Goal: Task Accomplishment & Management: Manage account settings

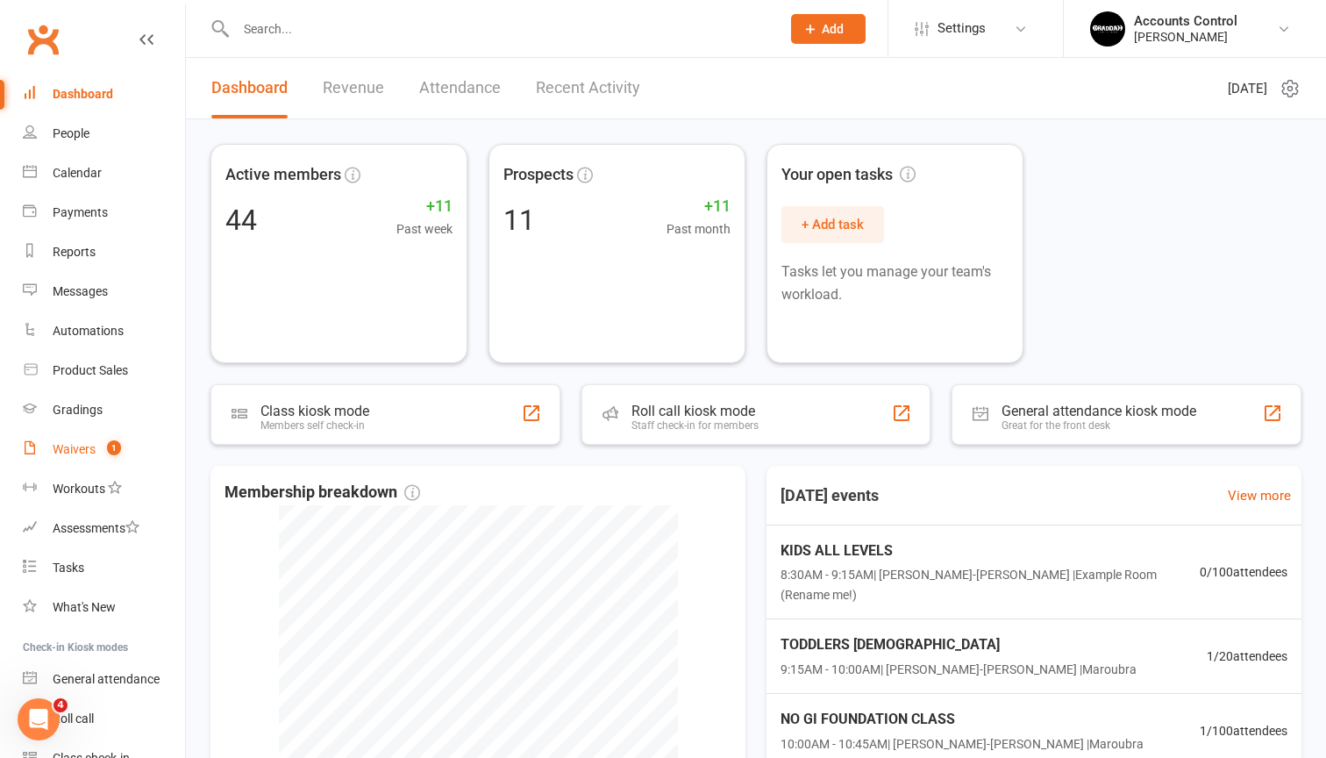
click at [108, 441] on span "1" at bounding box center [114, 447] width 14 height 15
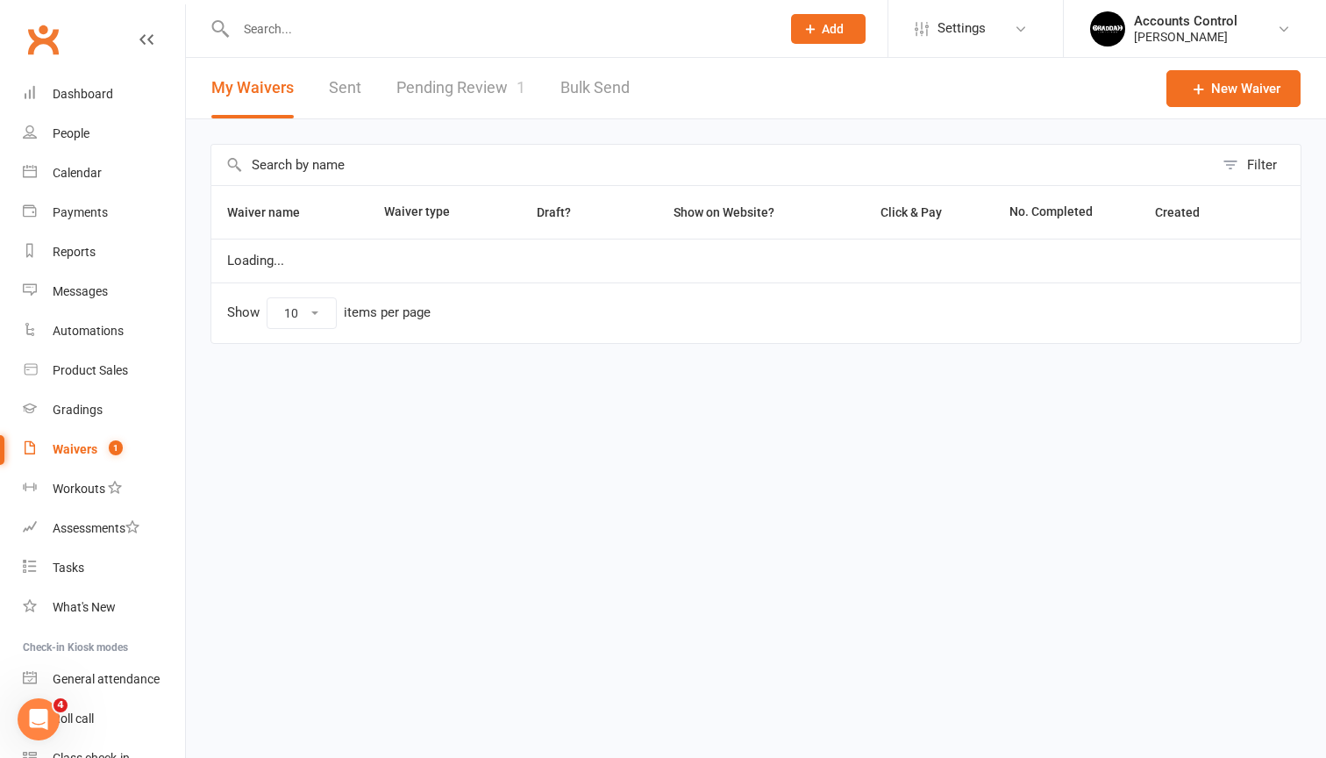
click at [466, 82] on link "Pending Review 1" at bounding box center [460, 88] width 129 height 61
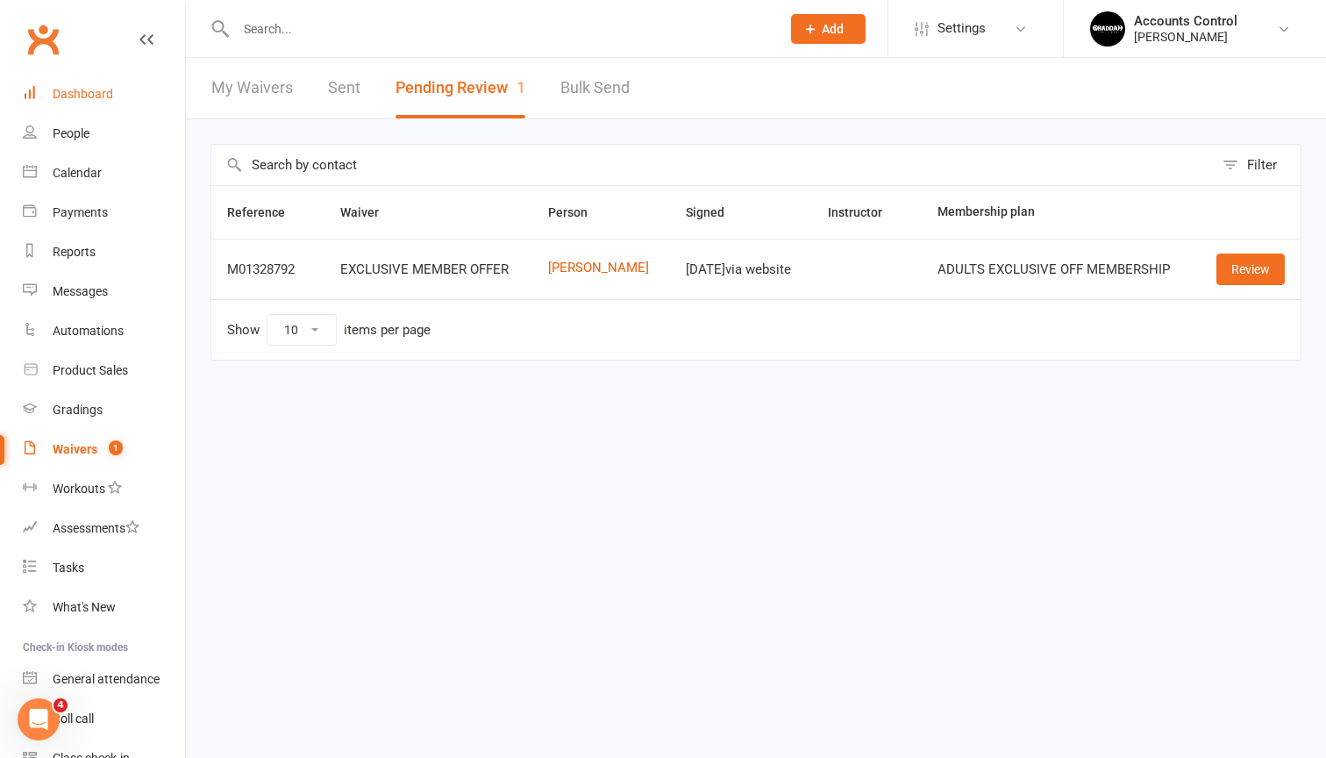
click at [90, 102] on link "Dashboard" at bounding box center [104, 94] width 162 height 39
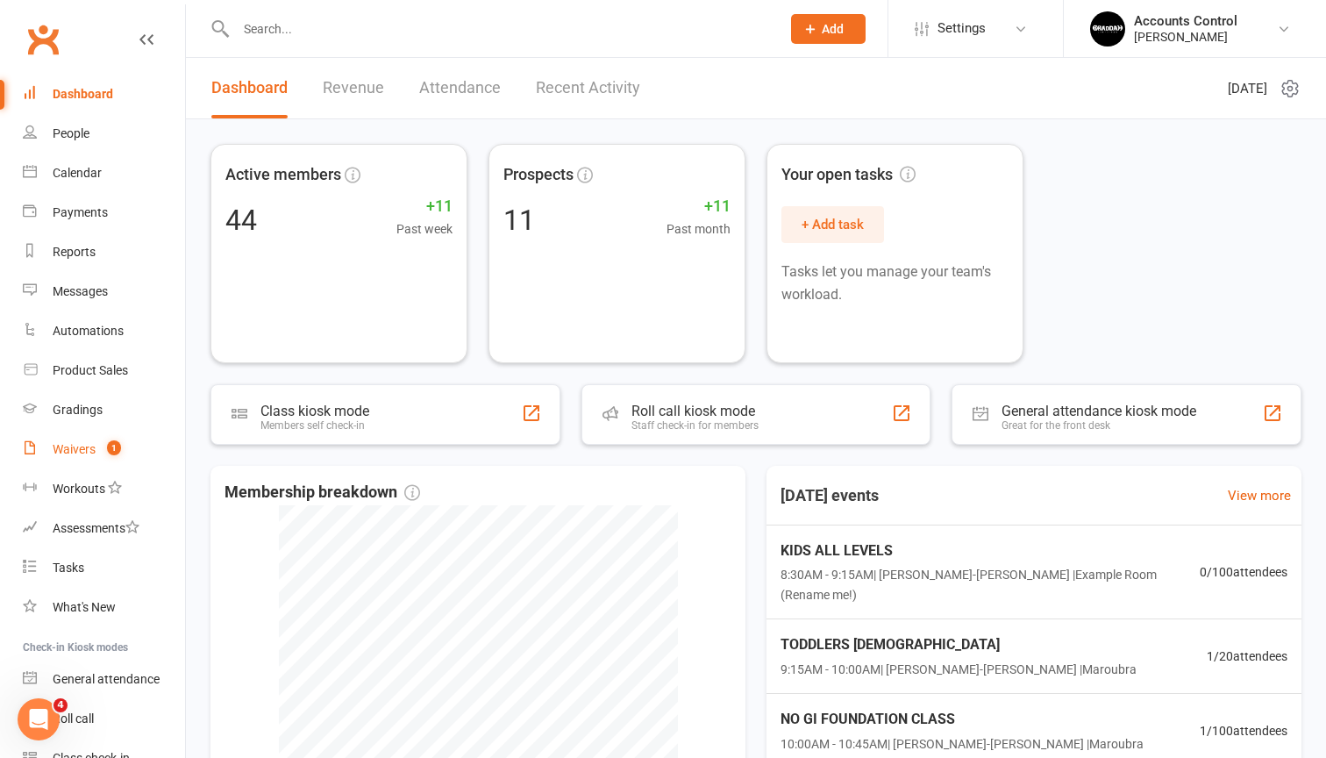
click at [114, 454] on span "1" at bounding box center [114, 447] width 14 height 15
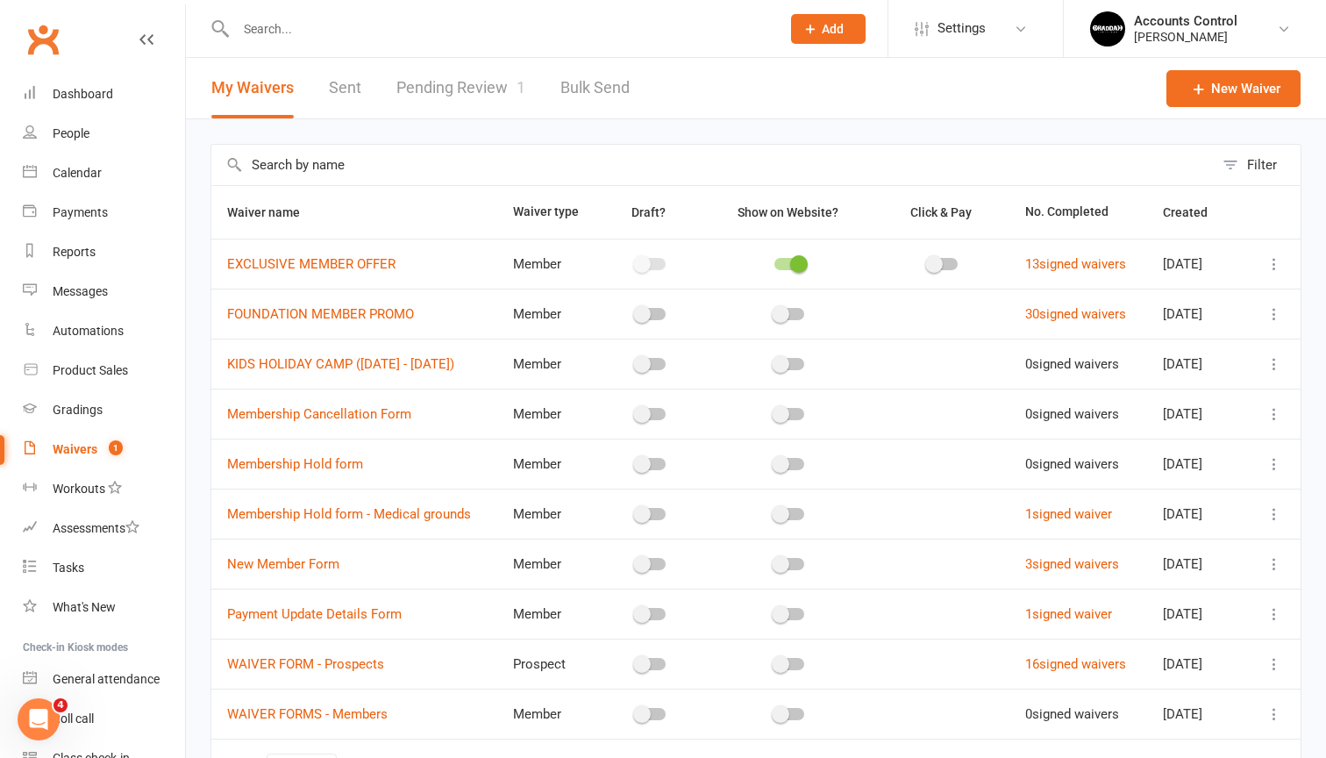
click at [474, 82] on link "Pending Review 1" at bounding box center [460, 88] width 129 height 61
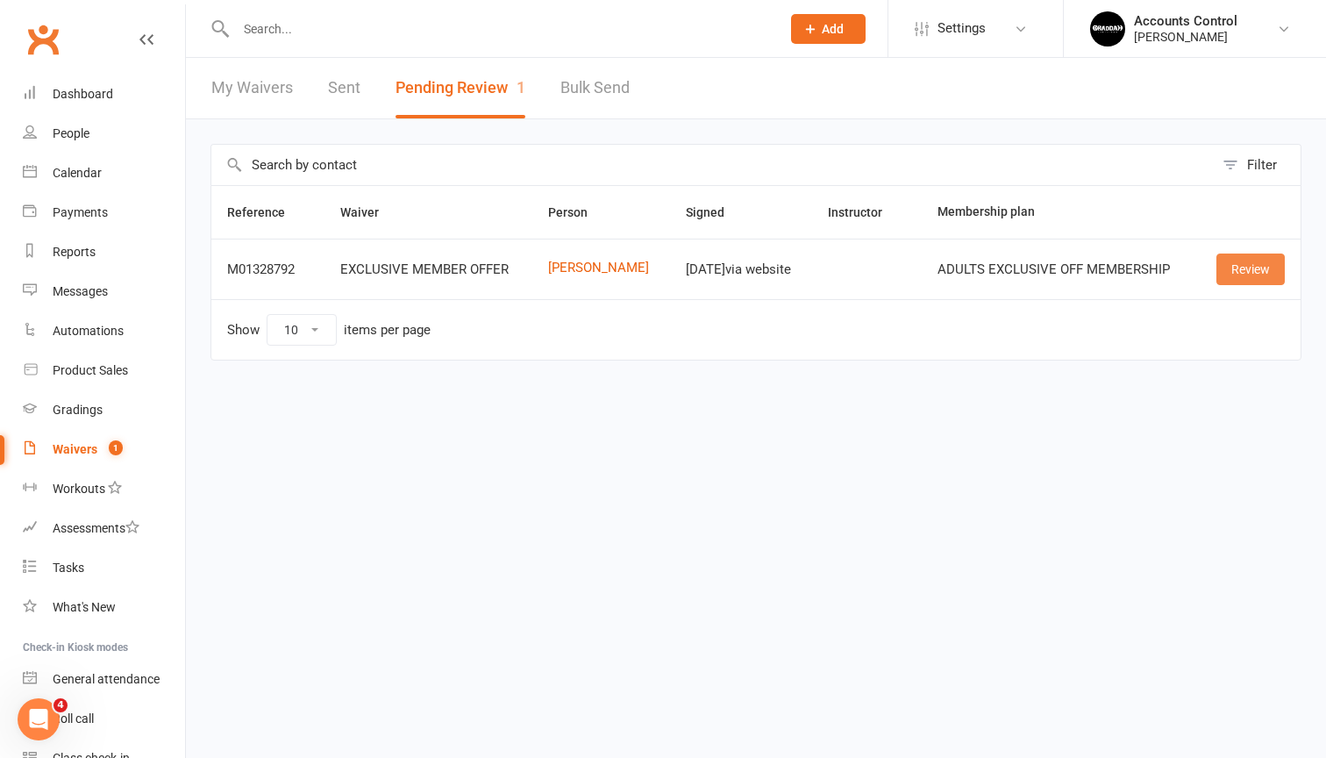
click at [1240, 266] on link "Review" at bounding box center [1250, 269] width 68 height 32
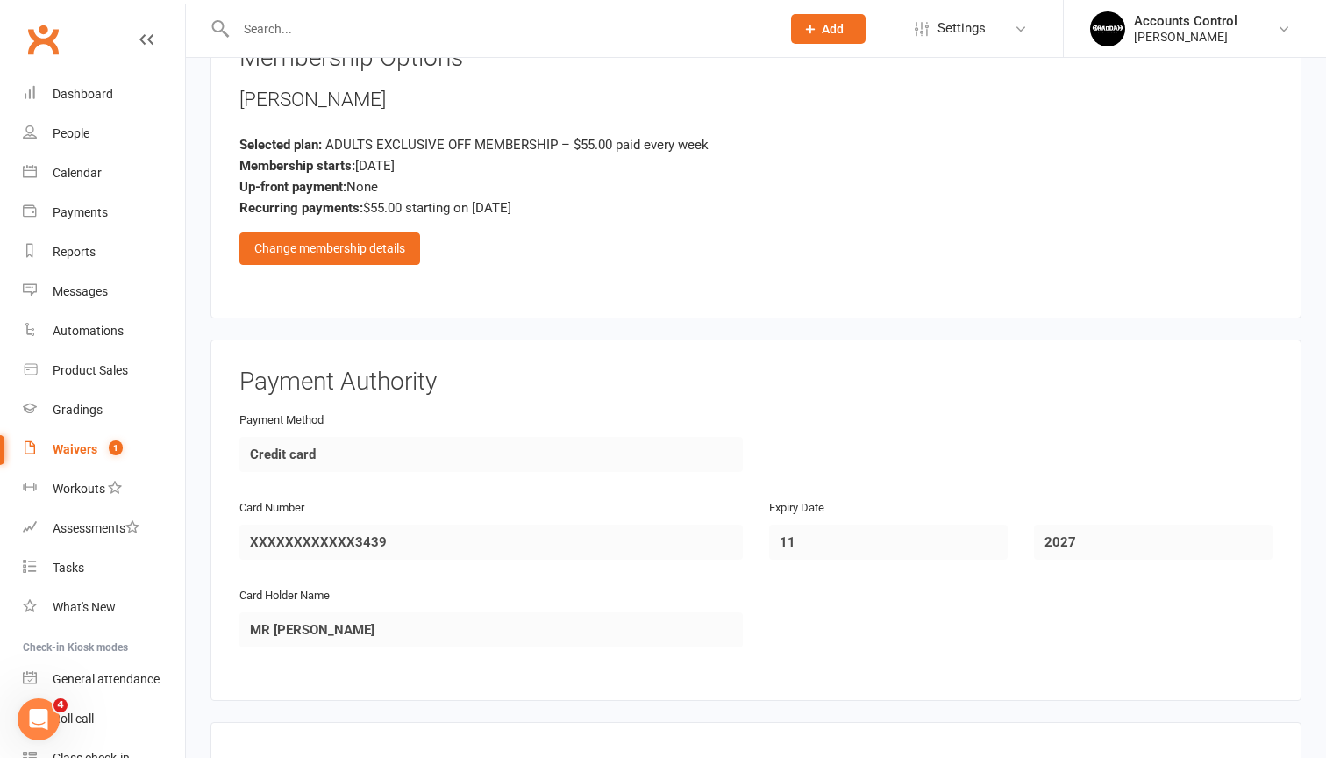
scroll to position [824, 0]
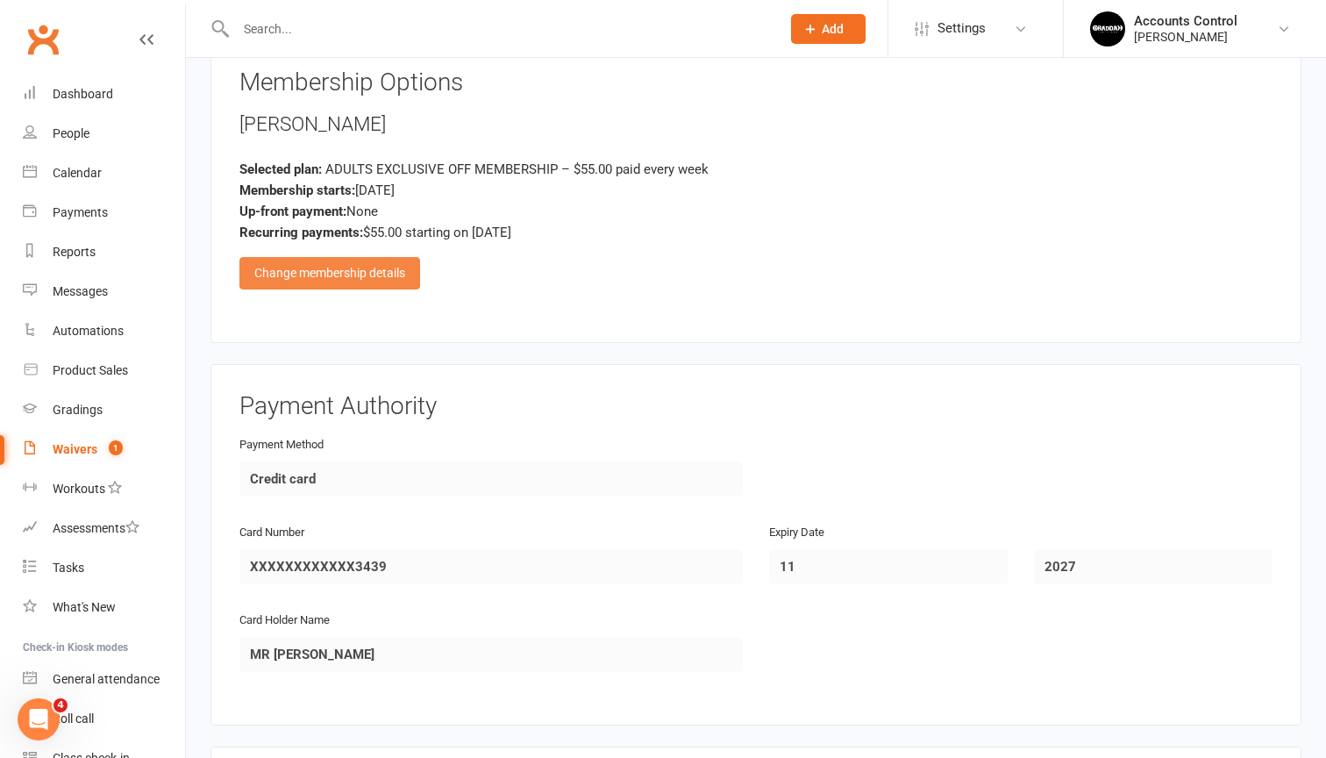
click at [379, 276] on div "Change membership details" at bounding box center [329, 273] width 181 height 32
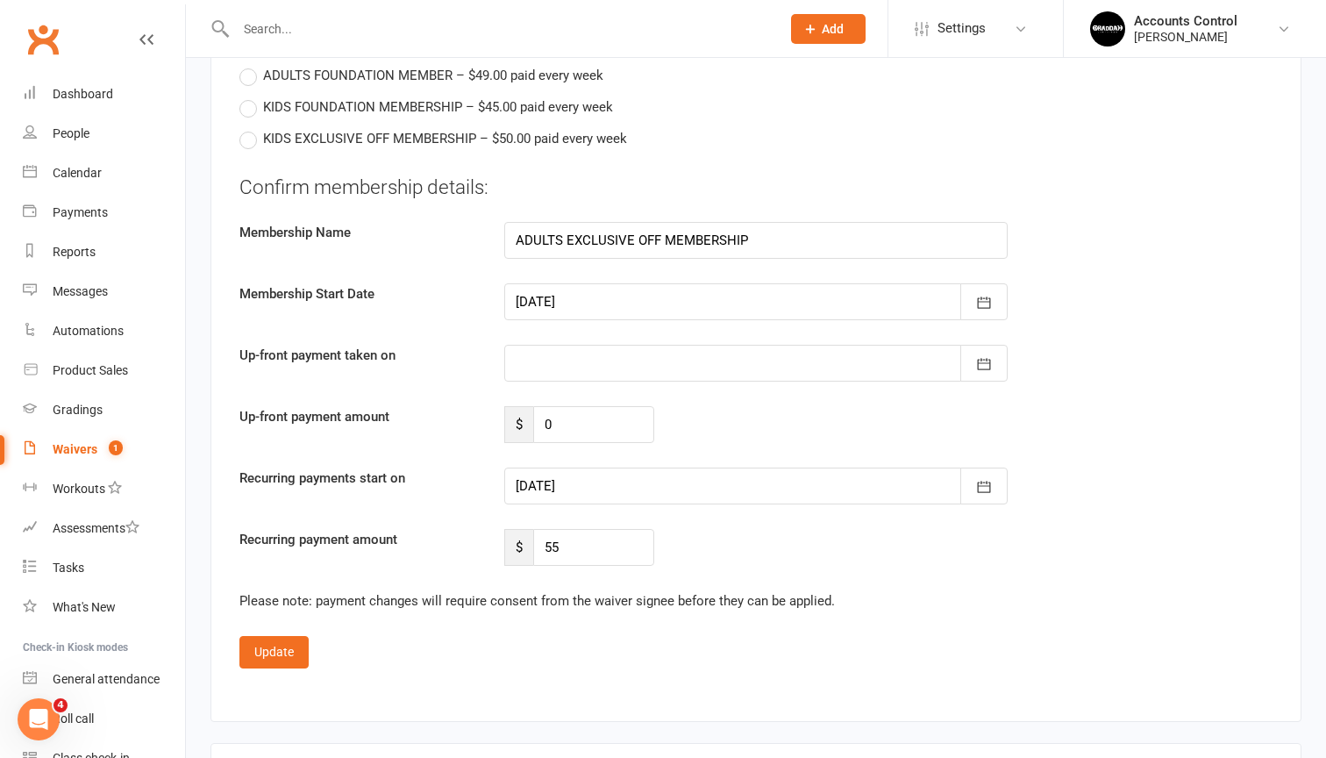
scroll to position [1315, 0]
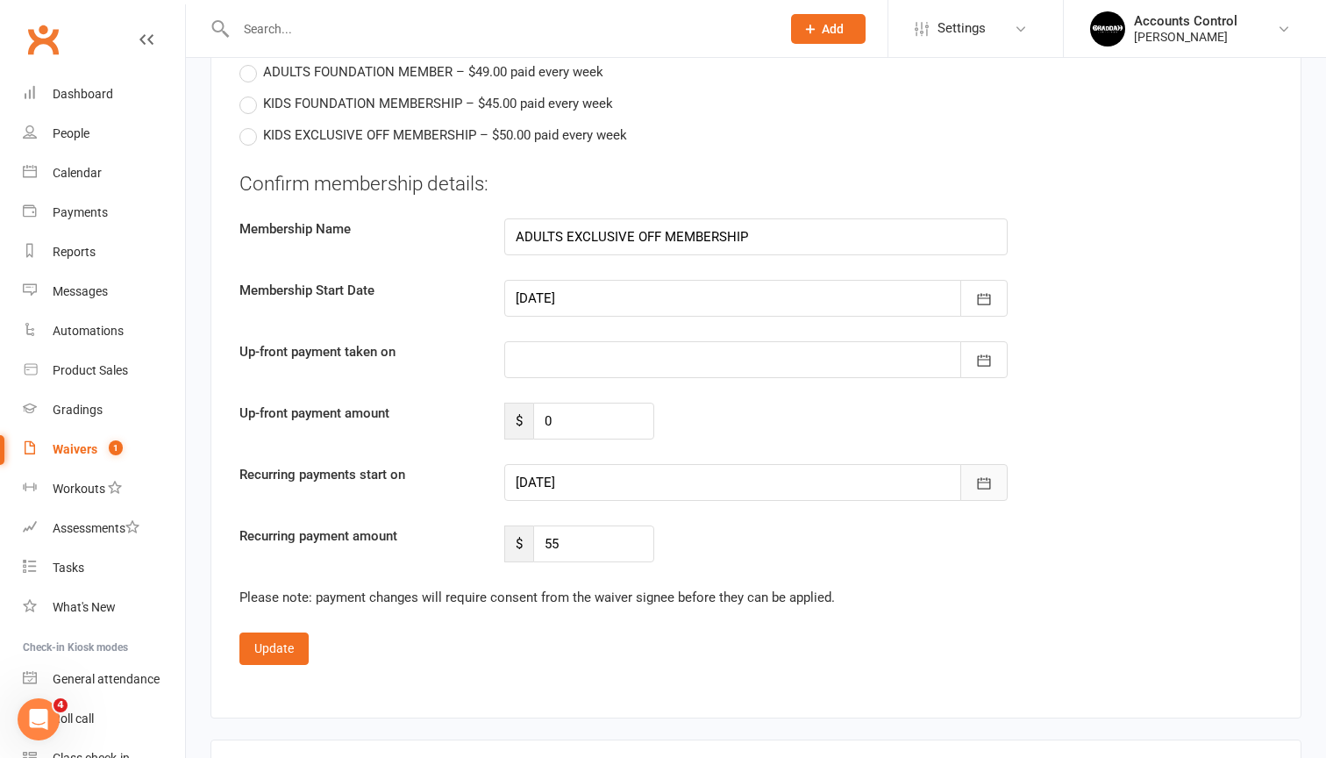
click at [1002, 479] on button "button" at bounding box center [983, 482] width 47 height 37
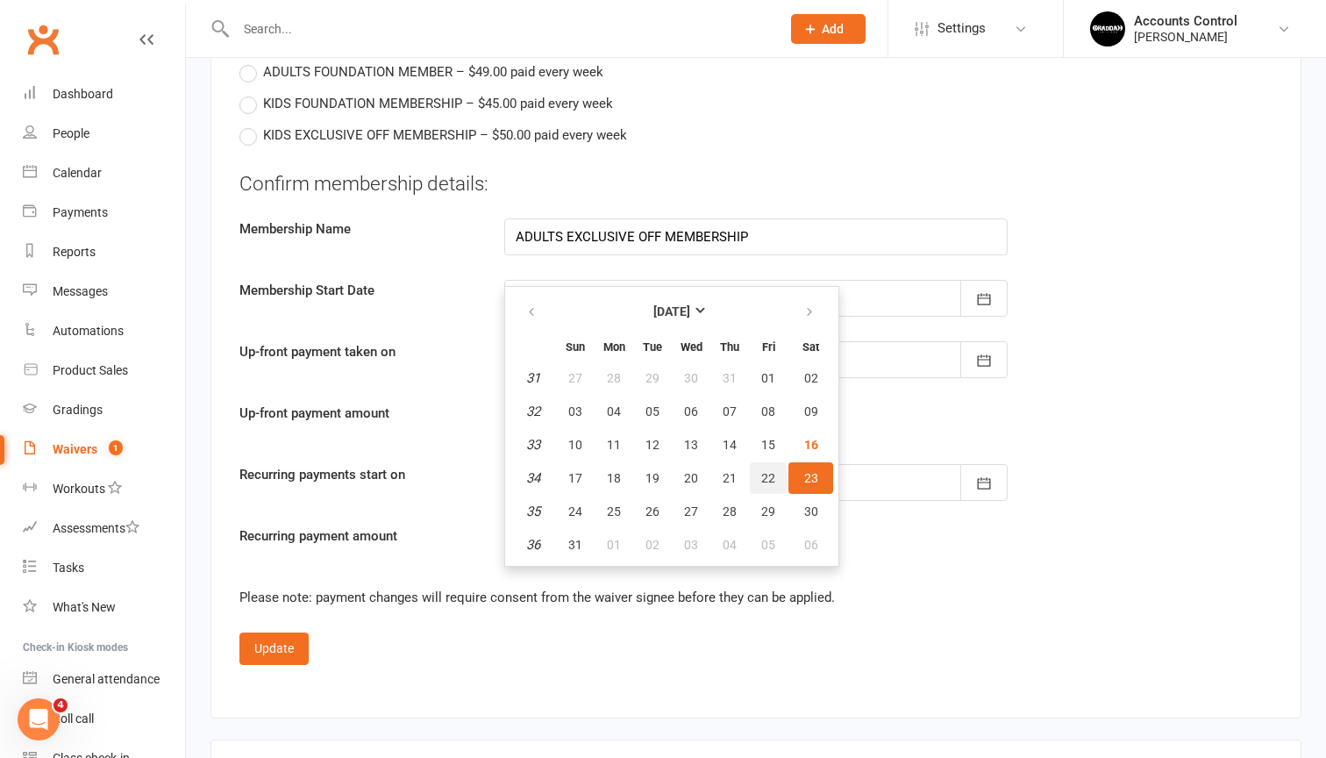
click at [772, 471] on span "22" at bounding box center [768, 478] width 14 height 14
type input "[DATE]"
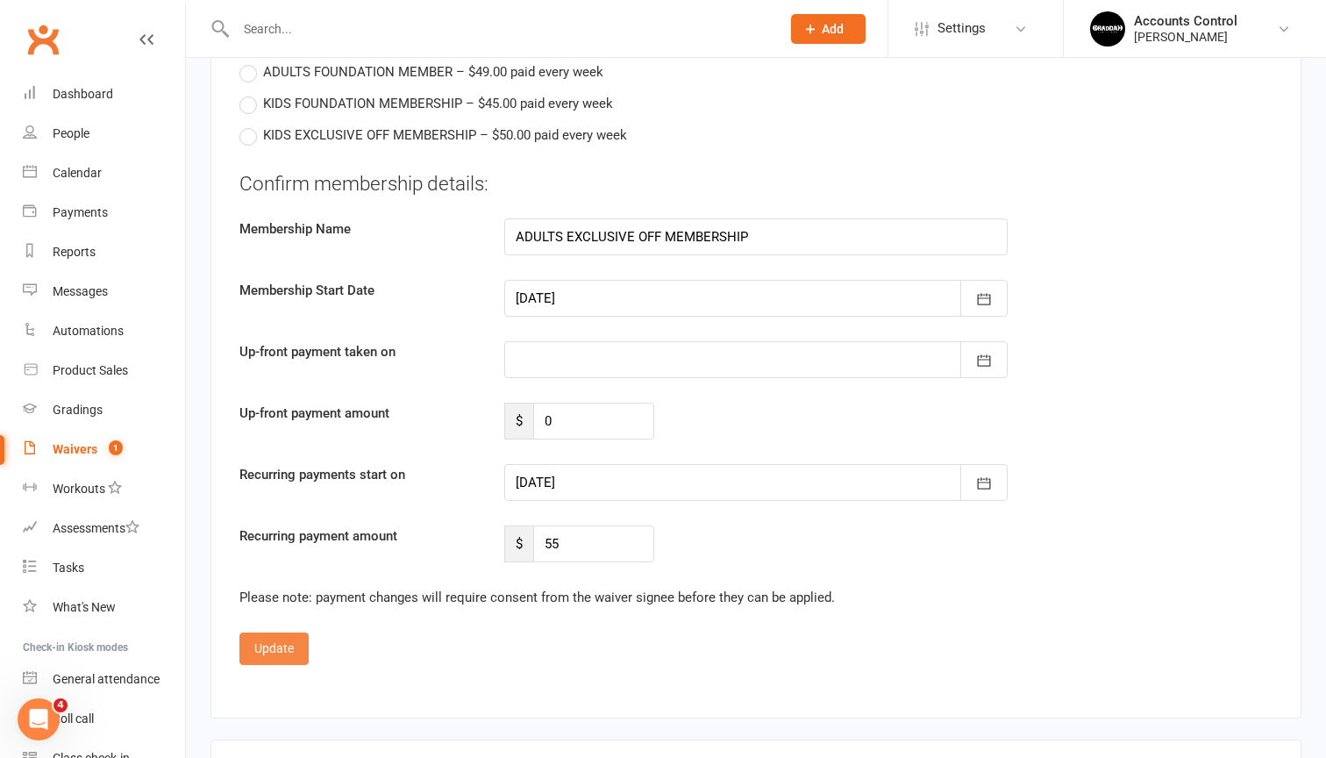
click at [285, 649] on button "Update" at bounding box center [273, 648] width 69 height 32
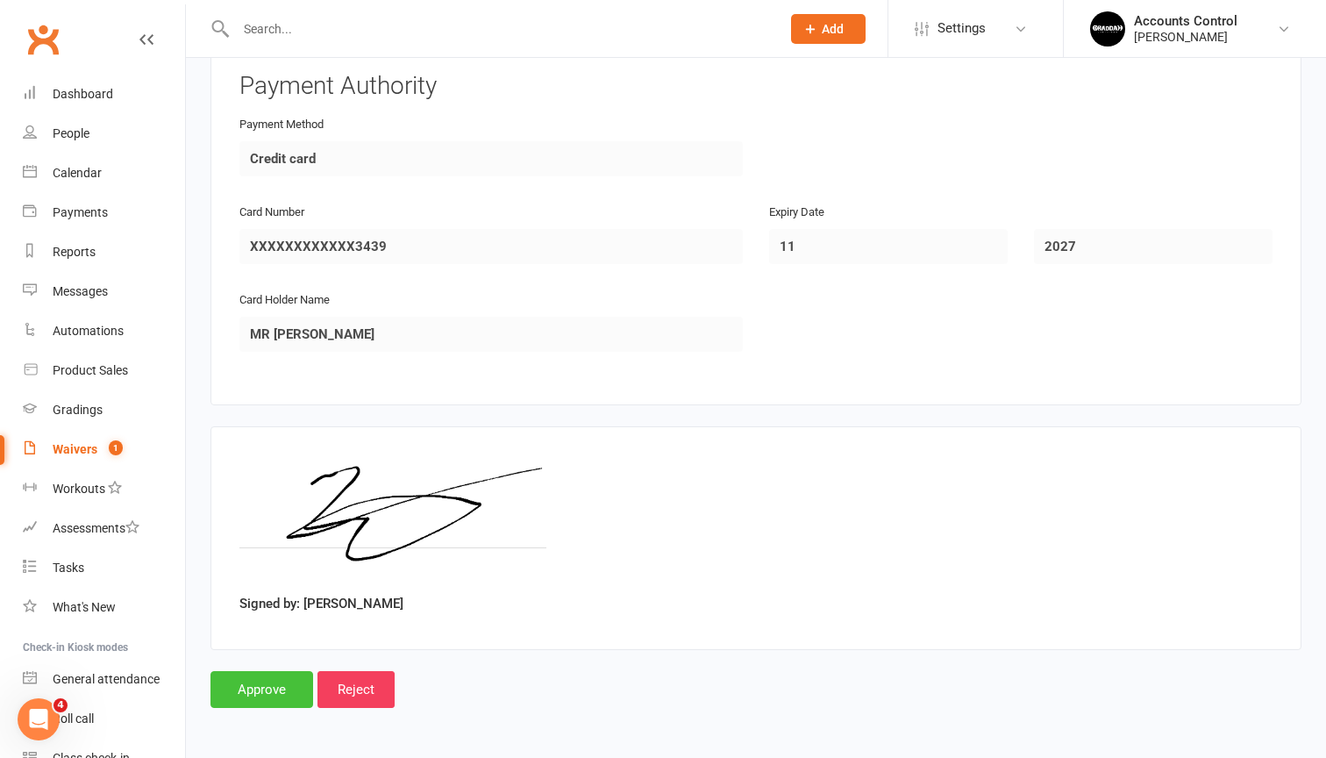
click at [260, 689] on input "Approve" at bounding box center [261, 689] width 103 height 37
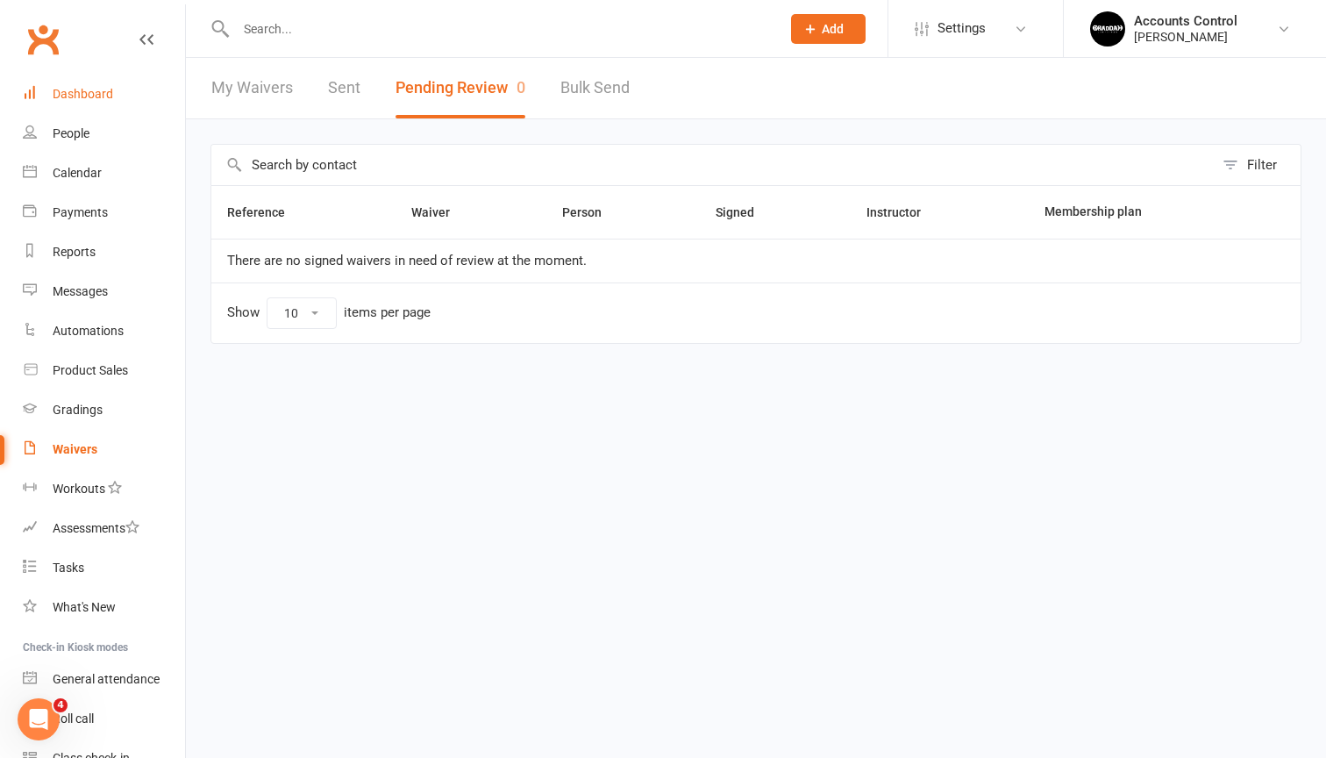
click at [92, 96] on div "Dashboard" at bounding box center [83, 94] width 61 height 14
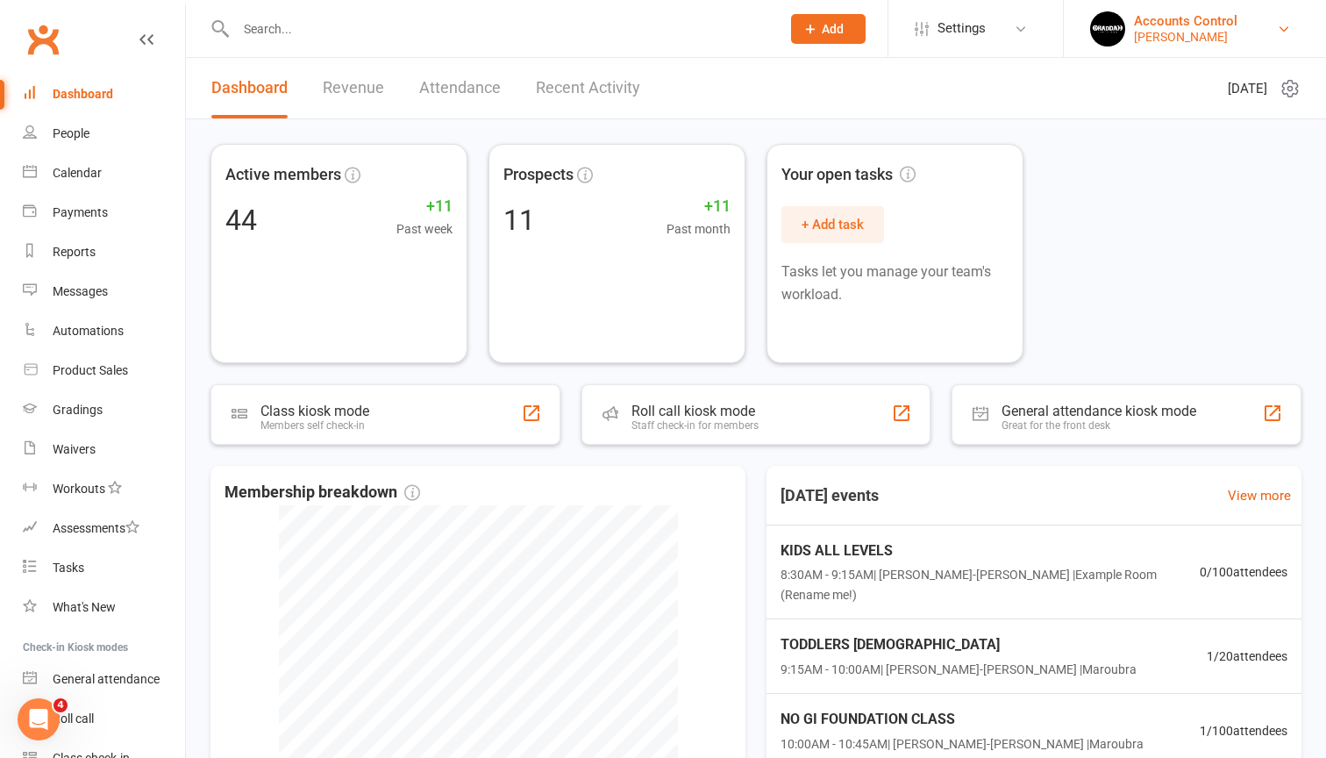
click at [1187, 34] on div "[PERSON_NAME]" at bounding box center [1185, 37] width 103 height 16
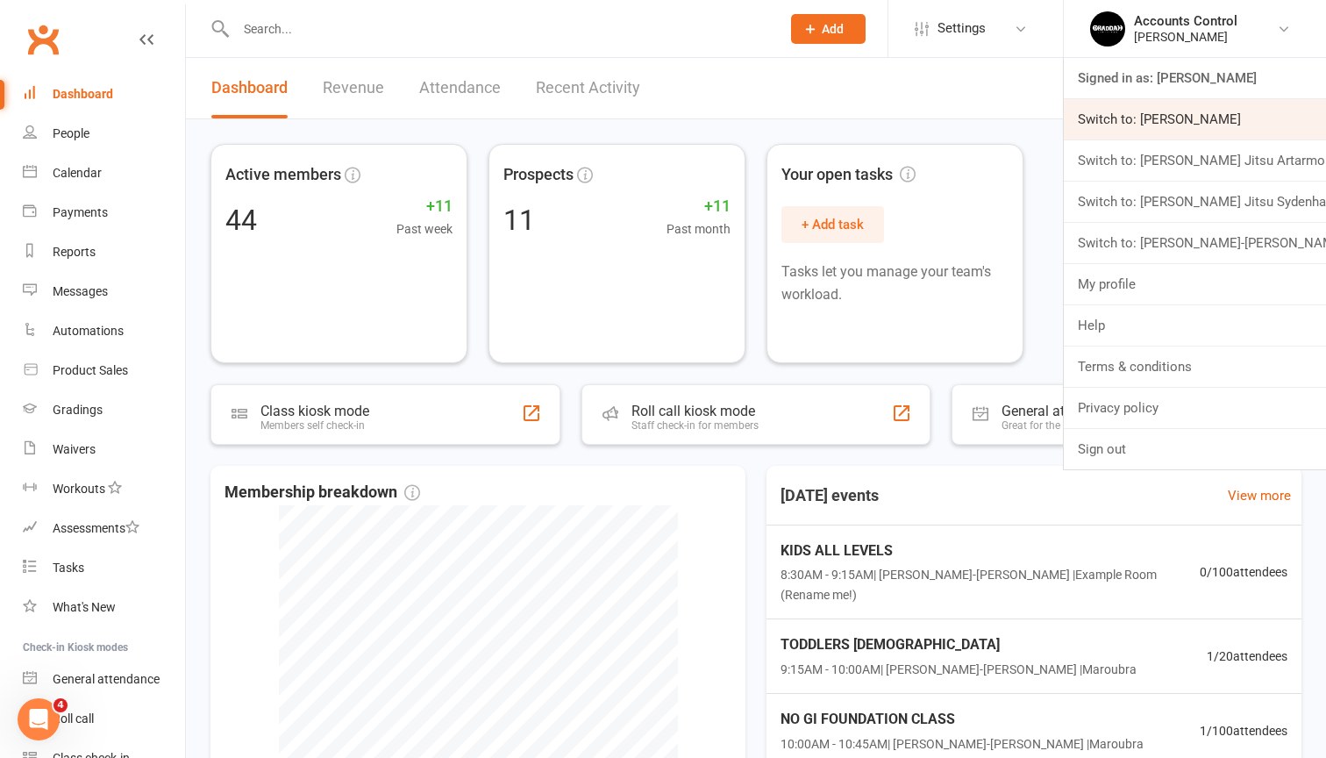
click at [1180, 110] on link "Switch to: [PERSON_NAME]" at bounding box center [1195, 119] width 262 height 40
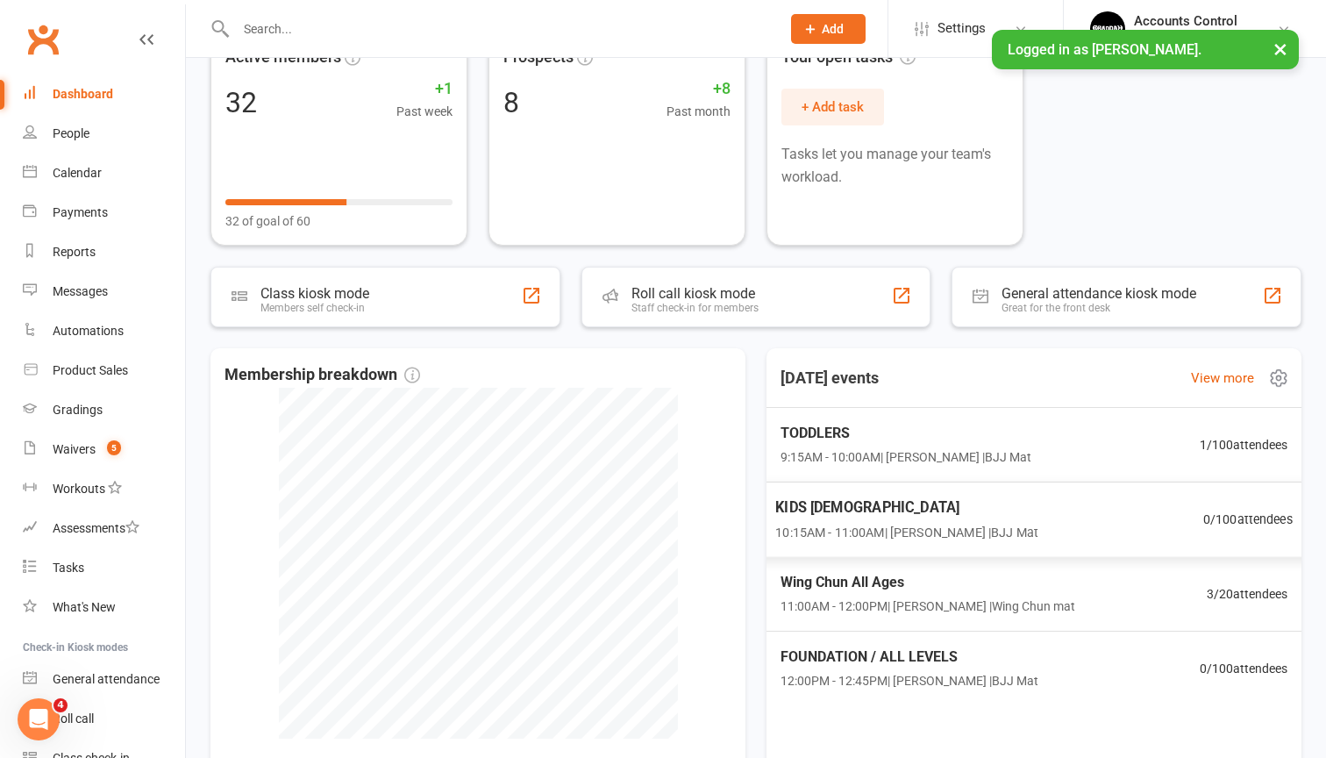
scroll to position [118, 0]
click at [1191, 458] on div "TODDLERS 9:15AM - 10:00AM | Braddah Eastwood | BJJ Mat 1 / 100 attendees" at bounding box center [1034, 444] width 553 height 75
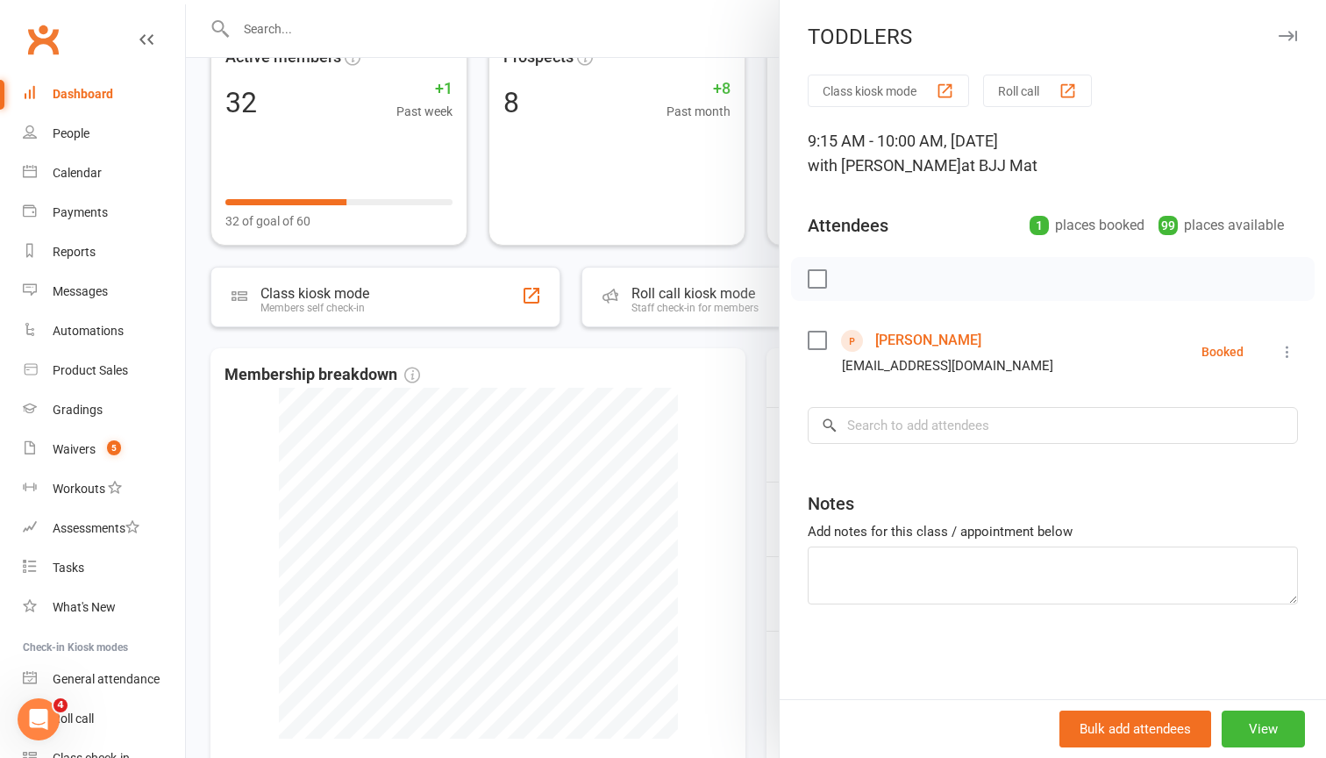
click at [724, 372] on div at bounding box center [756, 379] width 1140 height 758
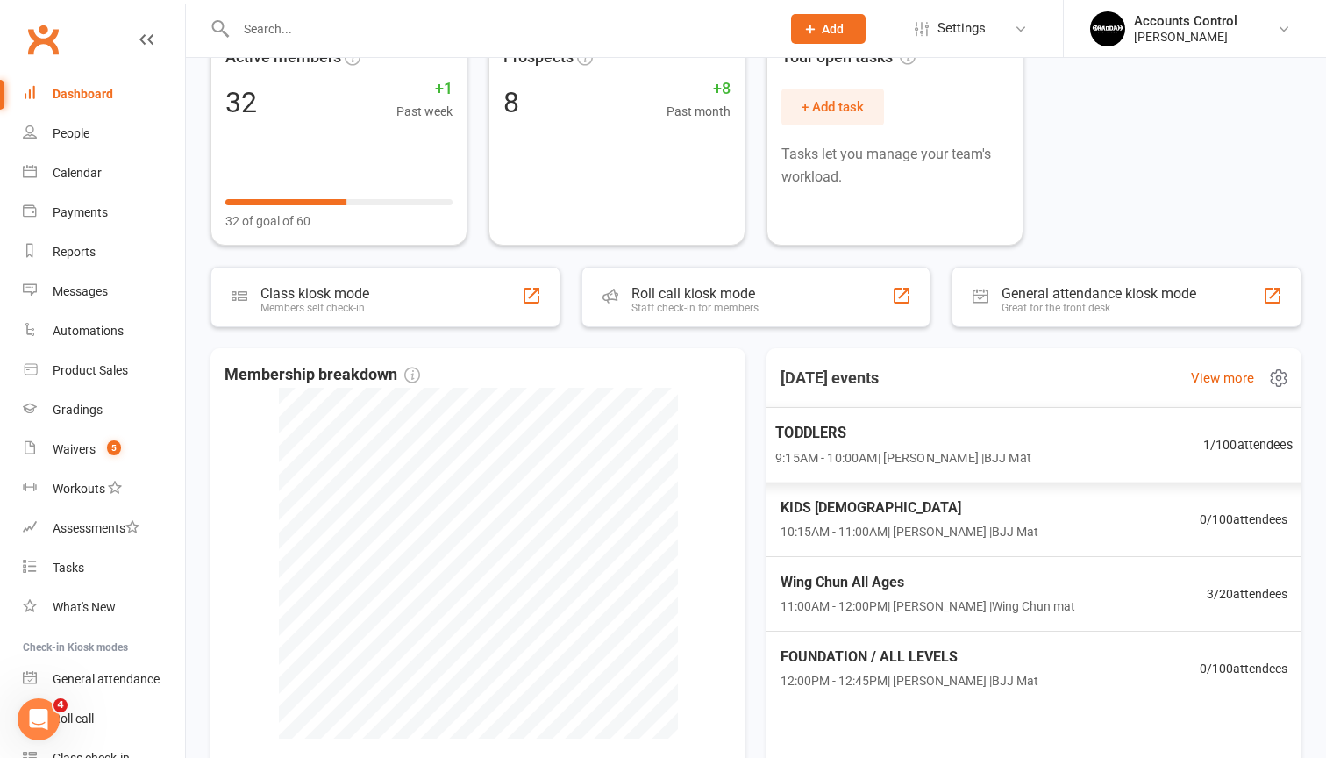
click at [920, 437] on span "TODDLERS" at bounding box center [903, 432] width 256 height 23
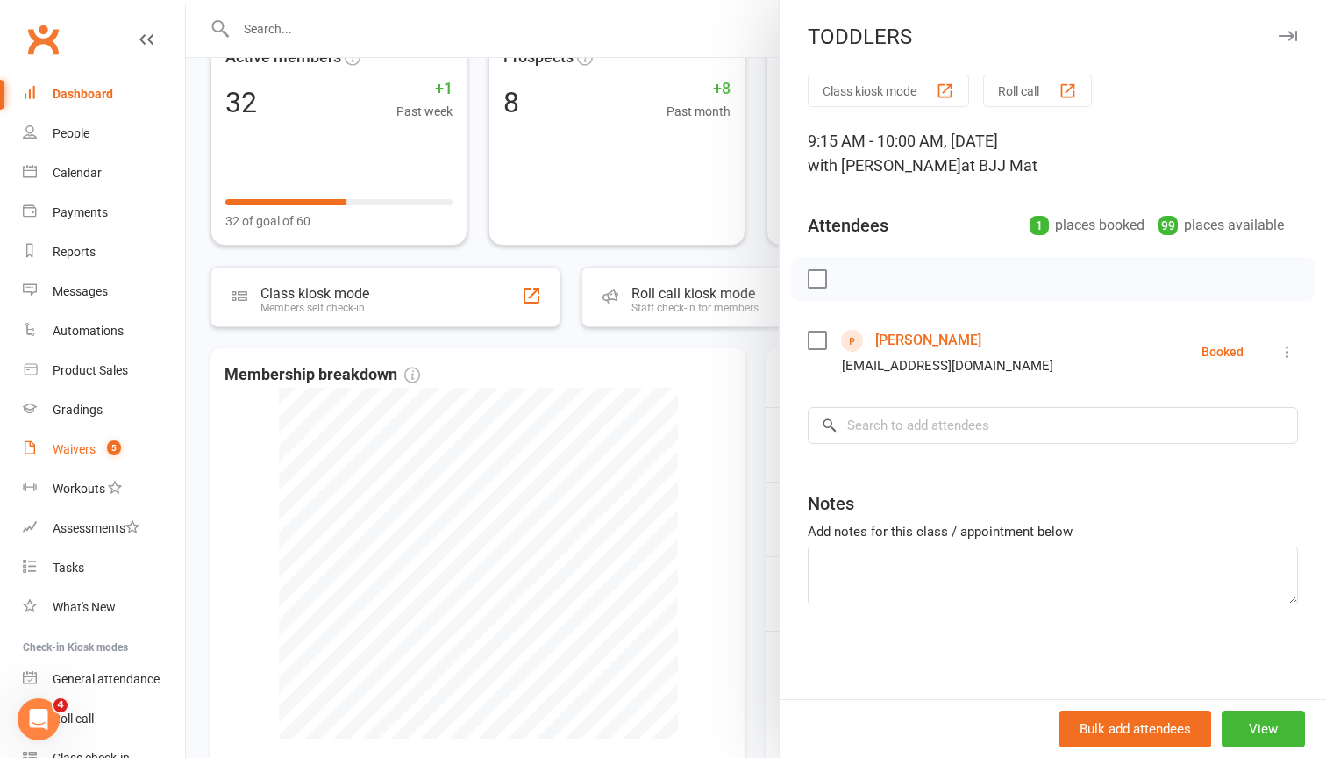
click at [100, 450] on count-badge "5" at bounding box center [109, 449] width 23 height 14
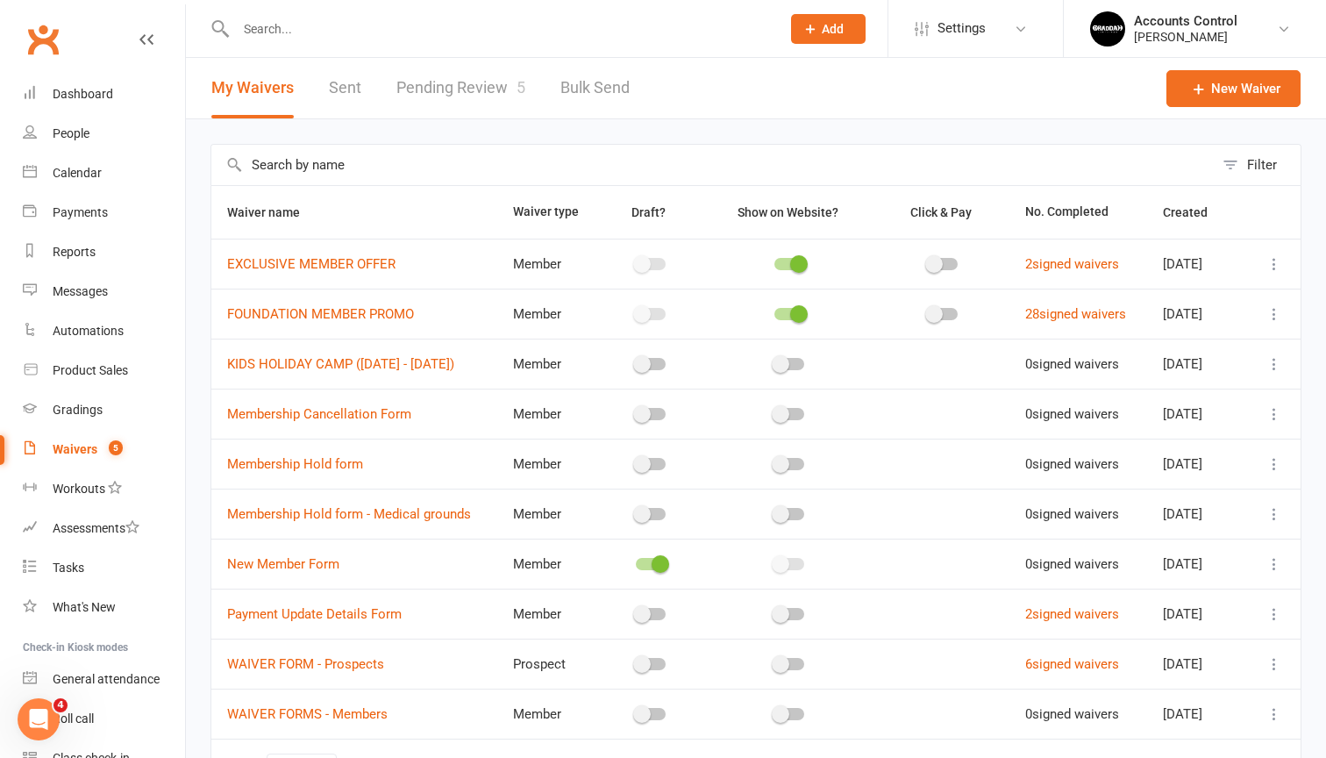
click at [420, 96] on link "Pending Review 5" at bounding box center [460, 88] width 129 height 61
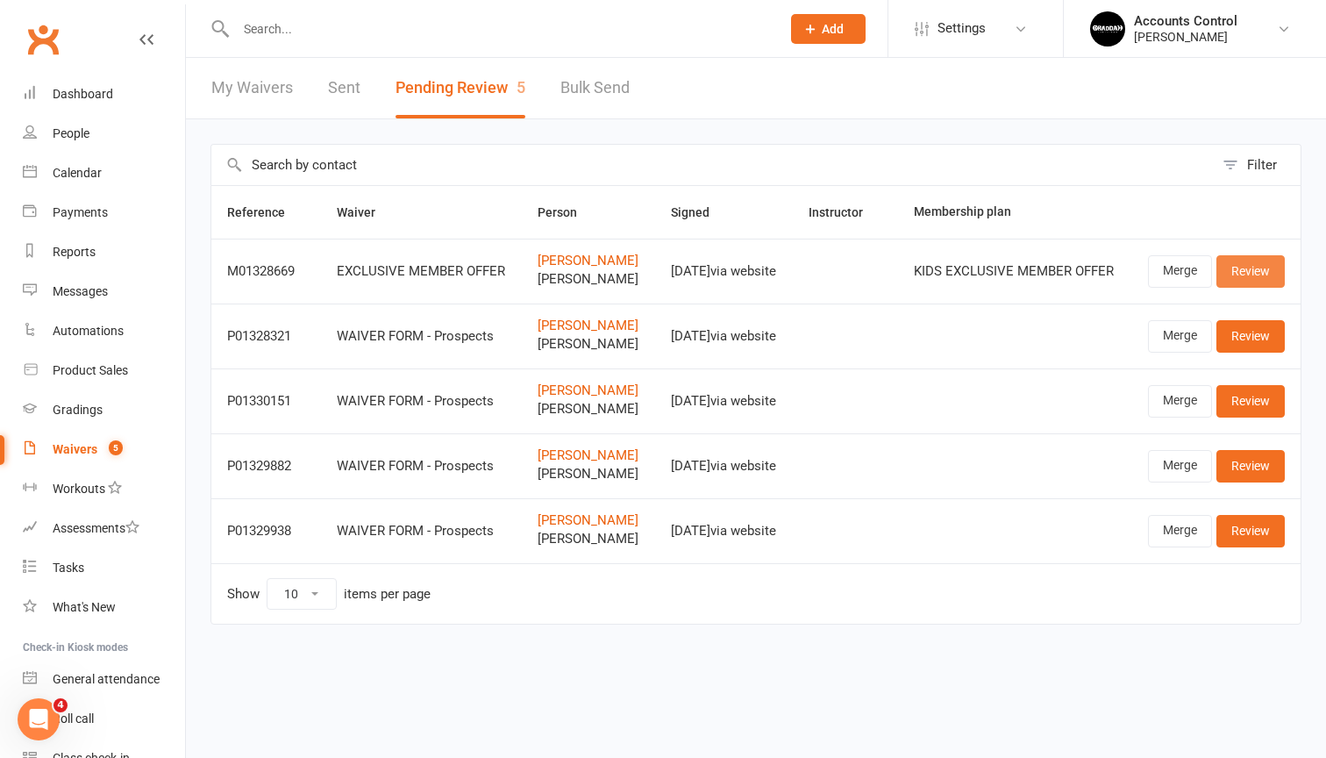
click at [1267, 278] on link "Review" at bounding box center [1250, 271] width 68 height 32
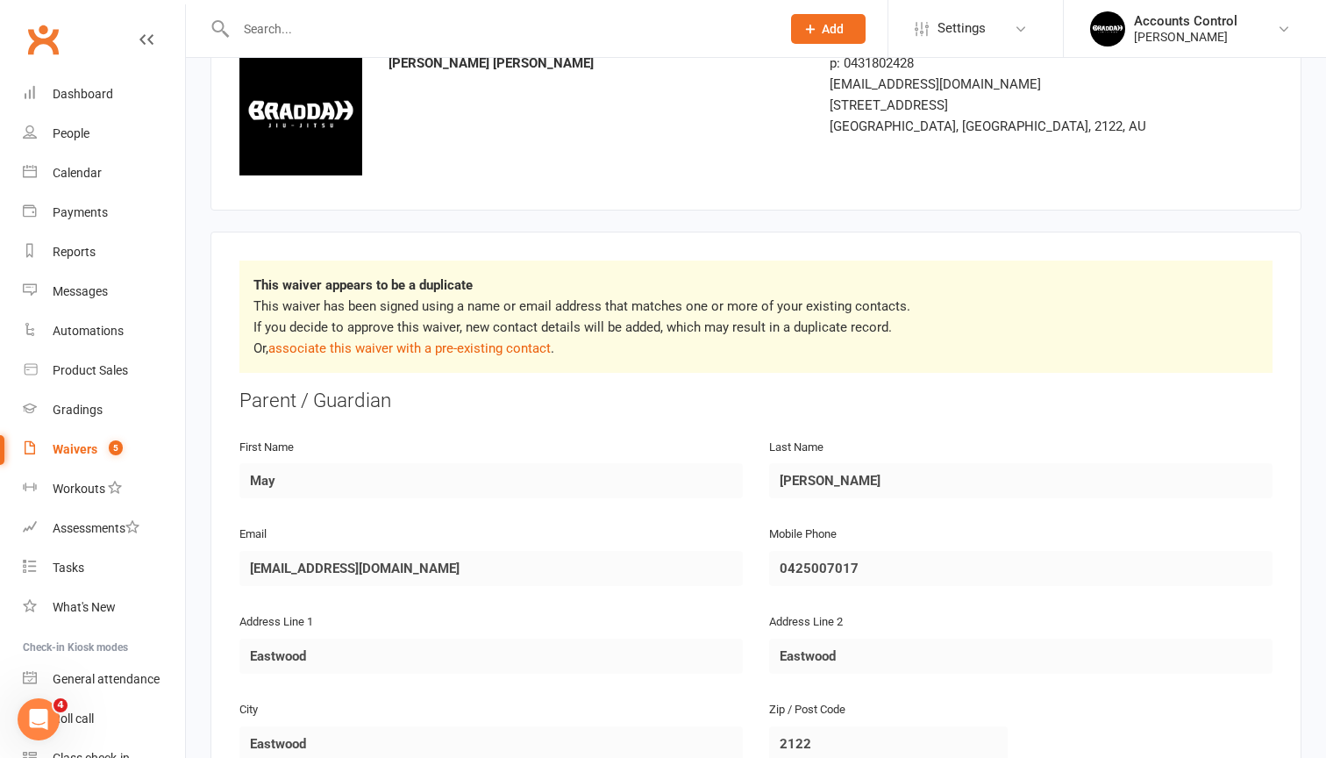
scroll to position [118, 0]
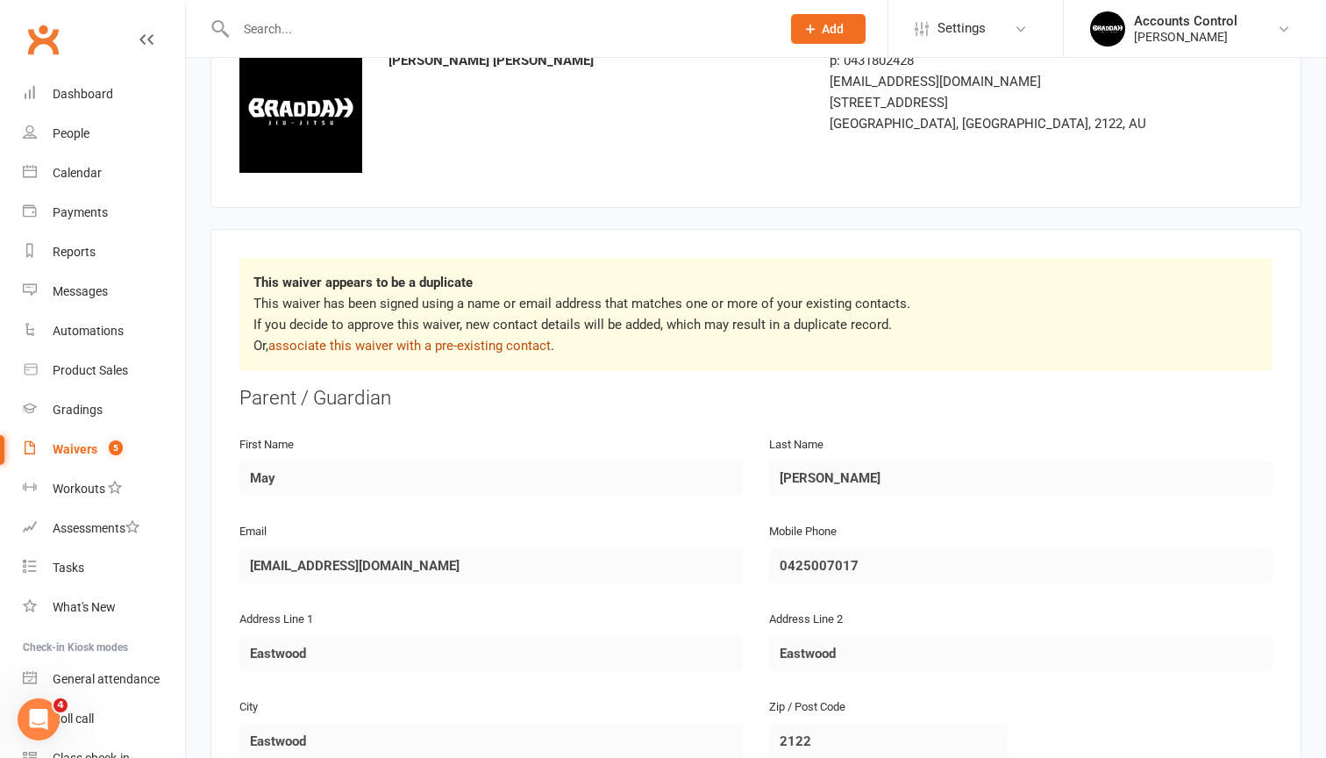
click at [405, 353] on link "associate this waiver with a pre-existing contact" at bounding box center [409, 346] width 282 height 16
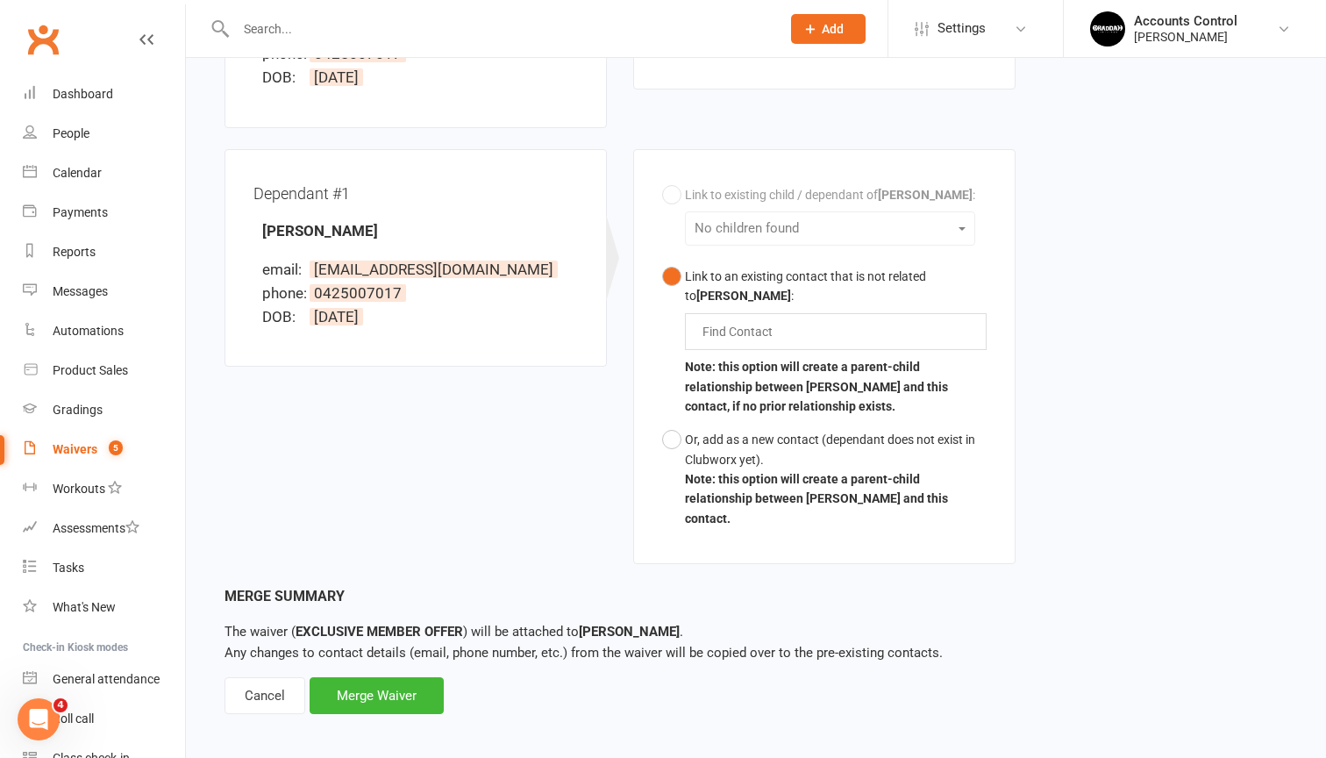
scroll to position [363, 0]
click at [401, 678] on div "Merge Waiver" at bounding box center [377, 696] width 134 height 37
click at [430, 439] on div "Dependant #1 Michael Yan email: ymyx2303@126.com phone: 0425007017 DOB: 28 June…" at bounding box center [619, 368] width 817 height 437
click at [667, 441] on button "Or, add as a new contact (dependant does not exist in Clubworx yet). Note: this…" at bounding box center [824, 480] width 324 height 112
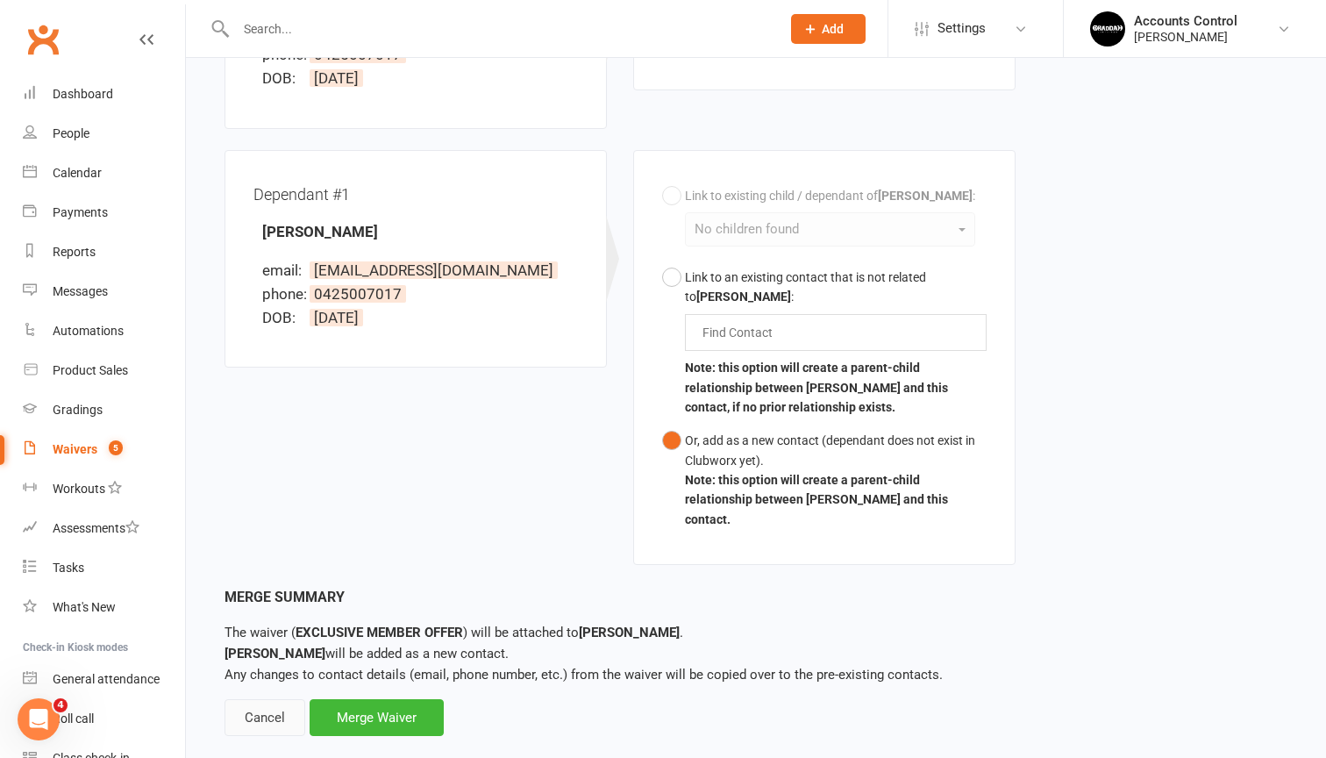
click at [274, 699] on div "Cancel" at bounding box center [265, 717] width 81 height 37
